Goal: Find specific page/section: Find specific page/section

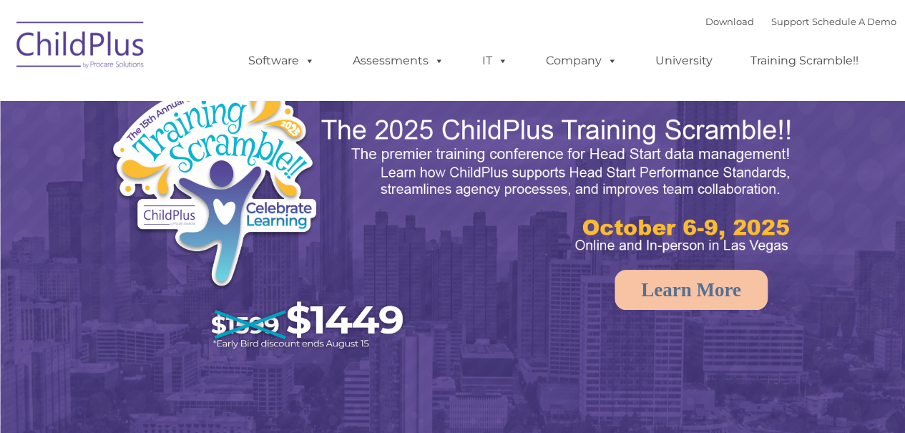
select select "MEDIUM"
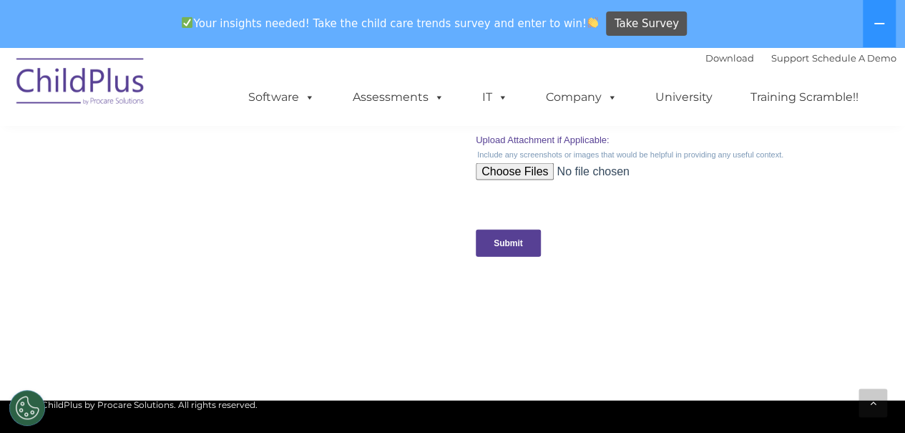
scroll to position [1607, 0]
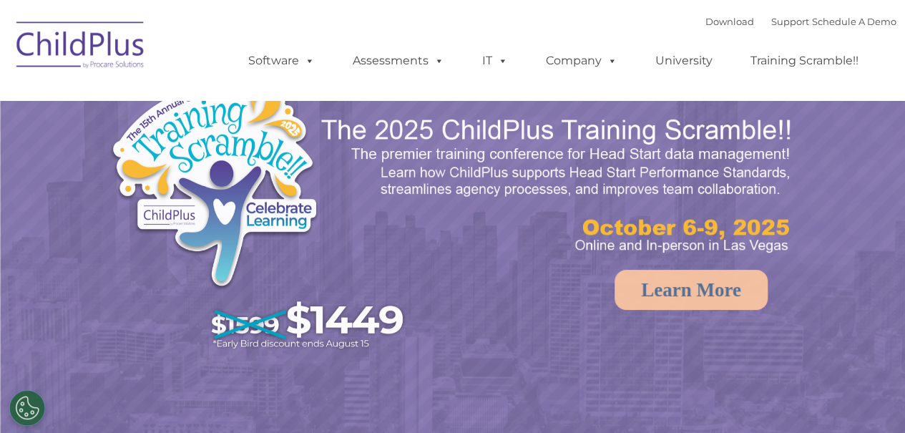
select select "MEDIUM"
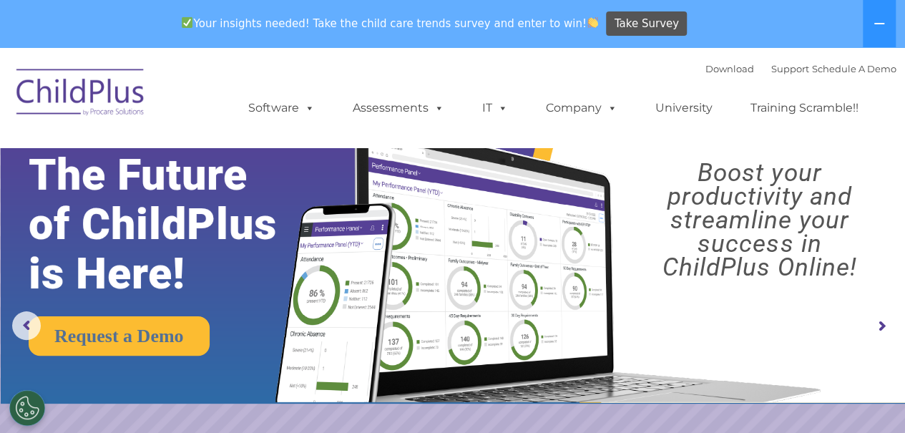
click at [880, 325] on rs-arrow at bounding box center [881, 326] width 29 height 29
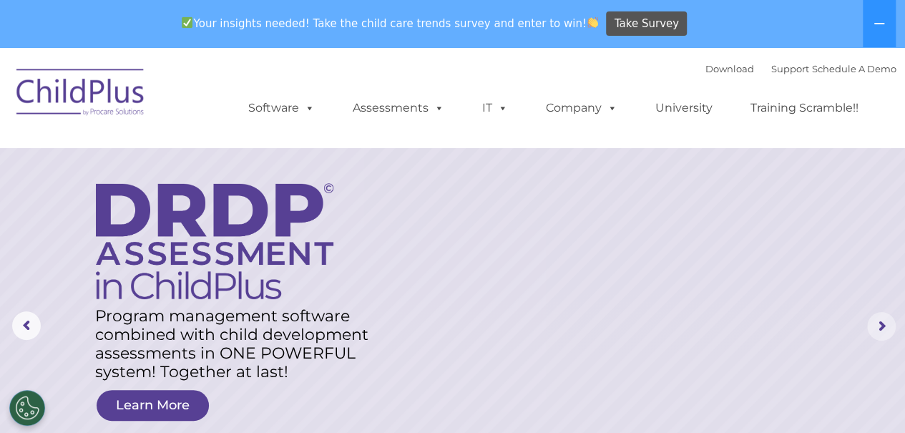
click at [880, 325] on rs-arrow at bounding box center [881, 326] width 29 height 29
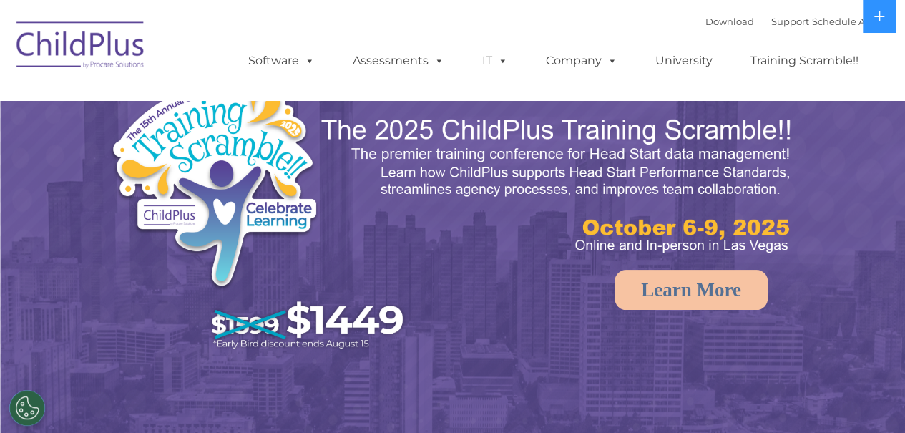
select select "MEDIUM"
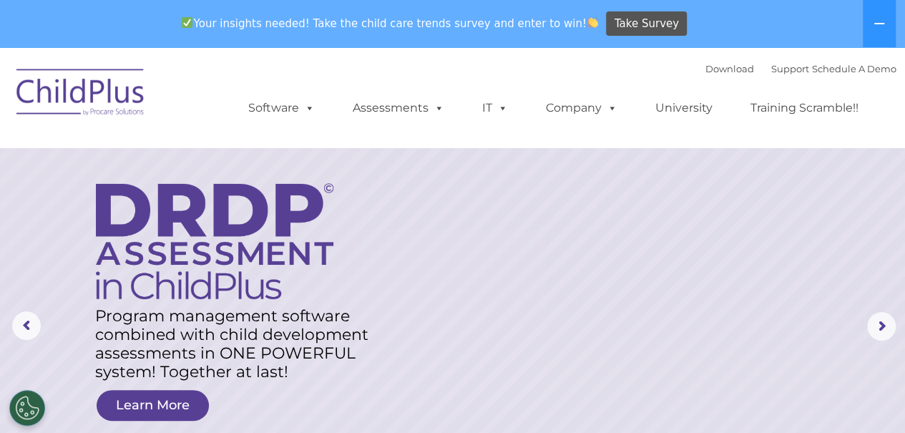
click at [558, 138] on nav "Download Support | Schedule A Demo  MENU MENU Software ChildPlus: The original…" at bounding box center [452, 97] width 905 height 100
